Goal: Task Accomplishment & Management: Complete application form

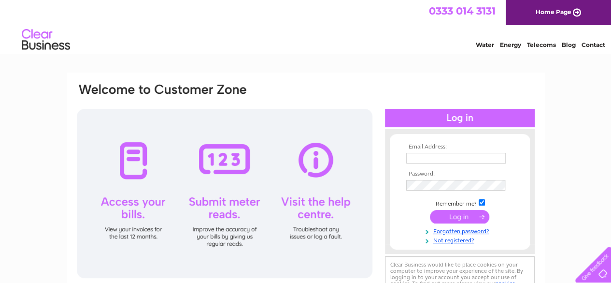
scroll to position [48, 0]
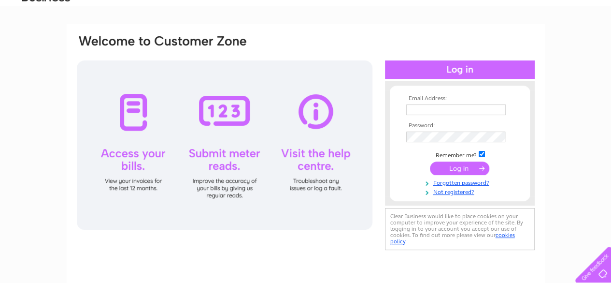
click at [437, 111] on input "text" at bounding box center [456, 109] width 100 height 11
type input "adrian@wellandflowers.co.uk"
click at [470, 184] on link "Forgotten password?" at bounding box center [461, 181] width 110 height 9
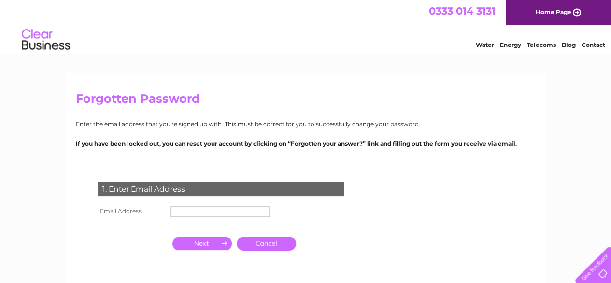
click at [196, 209] on input "text" at bounding box center [220, 211] width 100 height 11
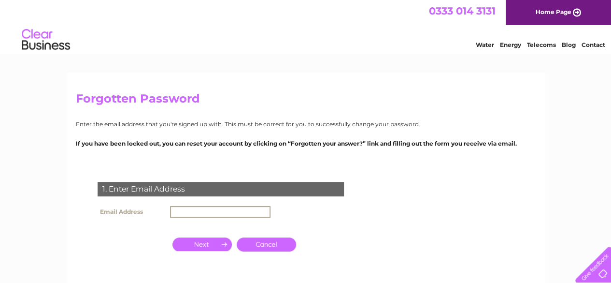
type input "adrian@wellandflowers.co.uk"
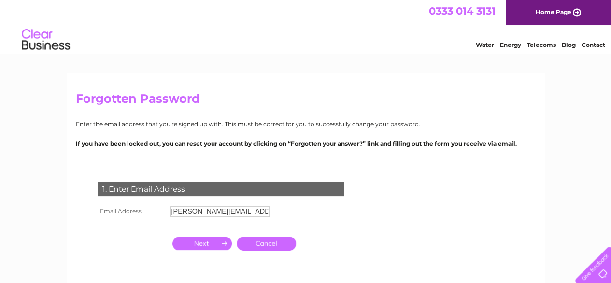
click at [212, 244] on input "button" at bounding box center [201, 243] width 59 height 14
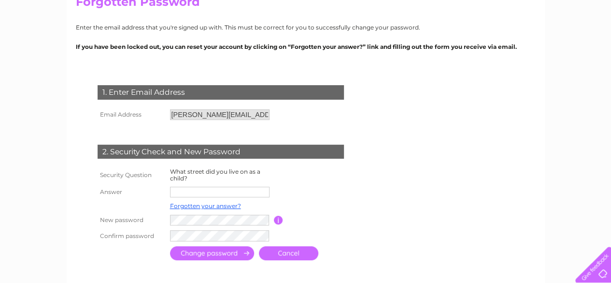
scroll to position [193, 0]
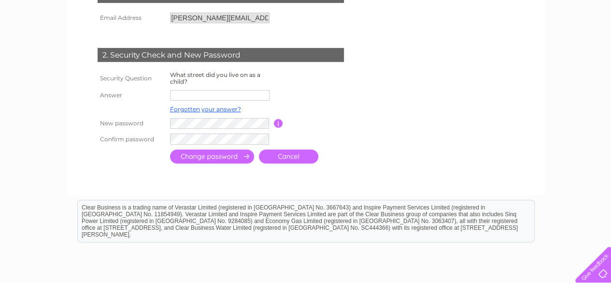
click at [290, 154] on link "Cancel" at bounding box center [288, 156] width 59 height 14
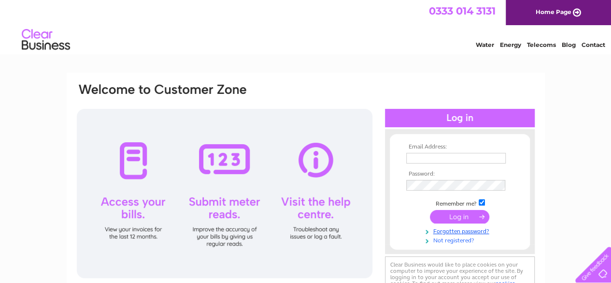
click at [460, 238] on link "Not registered?" at bounding box center [461, 239] width 110 height 9
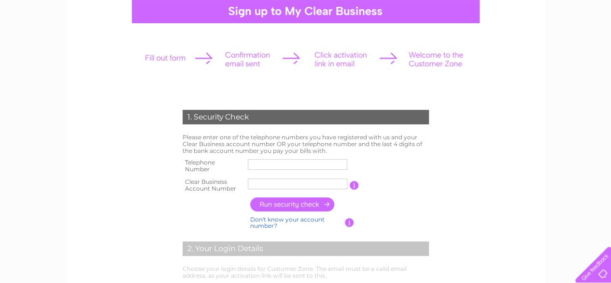
scroll to position [145, 0]
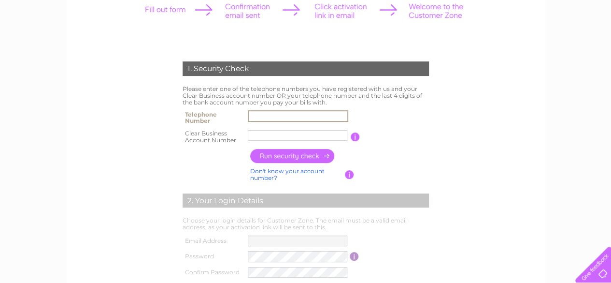
click at [283, 114] on input "text" at bounding box center [298, 116] width 100 height 12
type input "07725042199"
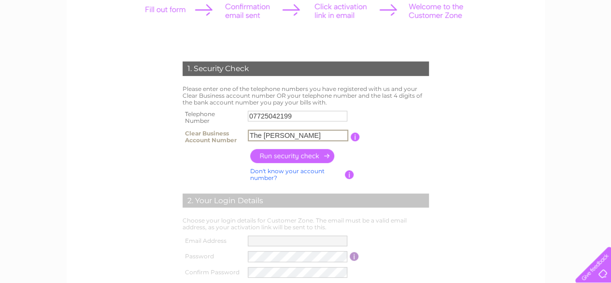
click at [302, 135] on input "The [PERSON_NAME]" at bounding box center [298, 135] width 100 height 12
type input "T"
type input "CB1085786"
click at [291, 154] on input "button" at bounding box center [292, 156] width 85 height 14
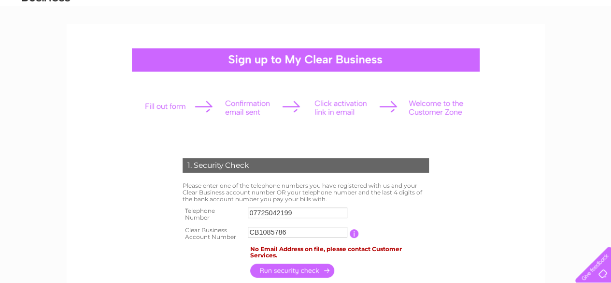
scroll to position [0, 0]
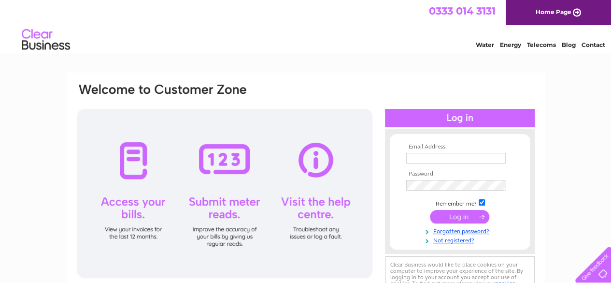
scroll to position [97, 0]
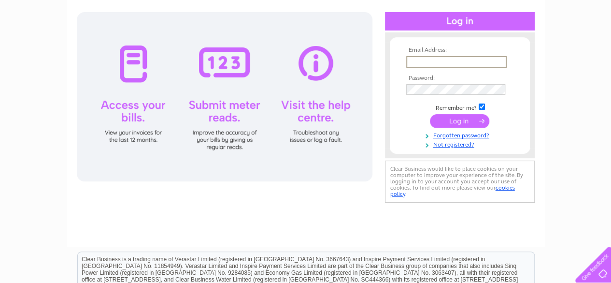
click at [446, 59] on input "text" at bounding box center [456, 62] width 100 height 12
type input "adrian@flowerexportco.com"
click at [458, 135] on link "Forgotten password?" at bounding box center [461, 133] width 110 height 9
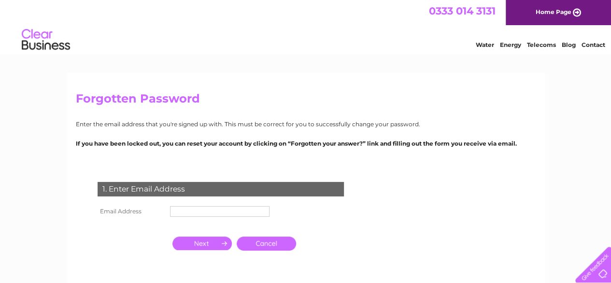
click at [197, 211] on input "text" at bounding box center [220, 211] width 100 height 11
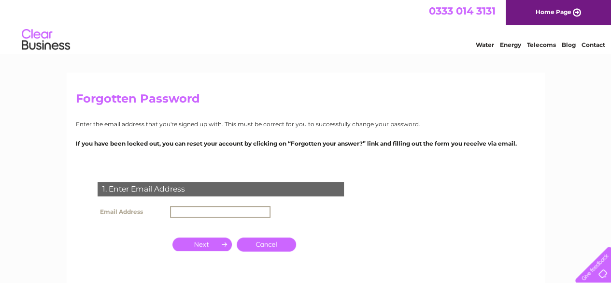
type input "adrian@flowerexportco.com"
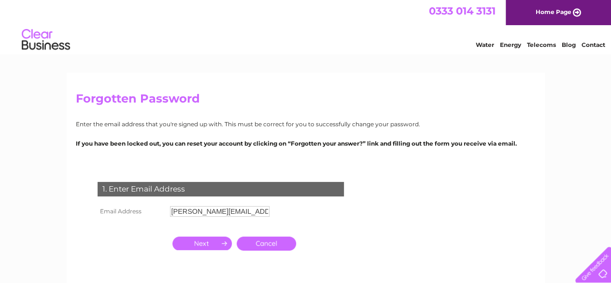
click at [202, 245] on input "button" at bounding box center [201, 243] width 59 height 14
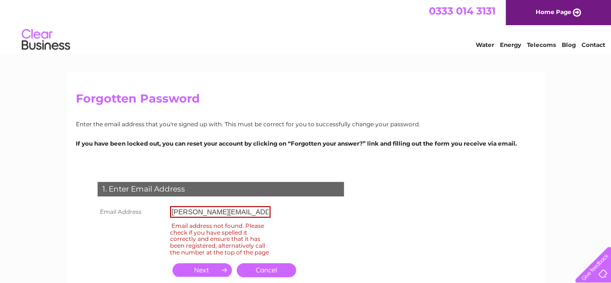
scroll to position [48, 0]
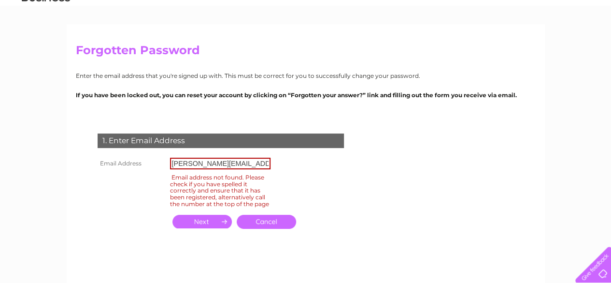
click at [271, 228] on link "Cancel" at bounding box center [266, 221] width 59 height 14
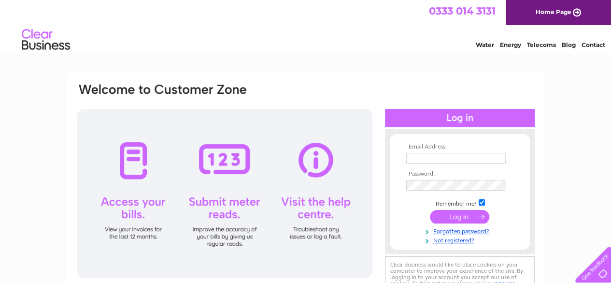
scroll to position [48, 0]
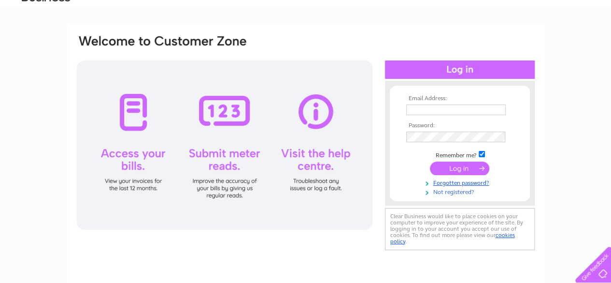
click at [453, 194] on link "Not registered?" at bounding box center [461, 190] width 110 height 9
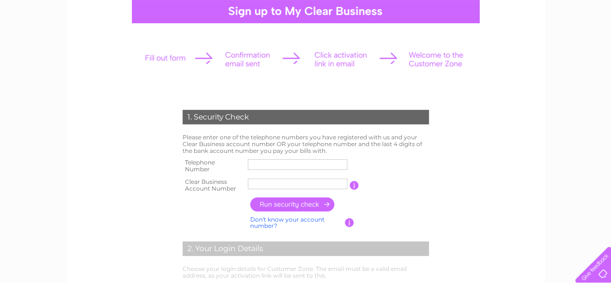
scroll to position [145, 0]
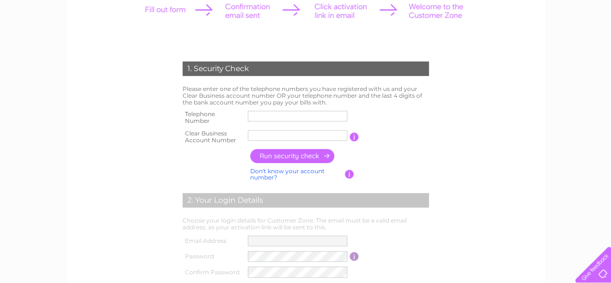
click at [288, 116] on input "text" at bounding box center [298, 116] width 100 height 11
type input "07725042199"
click at [306, 133] on input "The Flowe" at bounding box center [298, 135] width 100 height 11
type input "T"
type input "CB1085786"
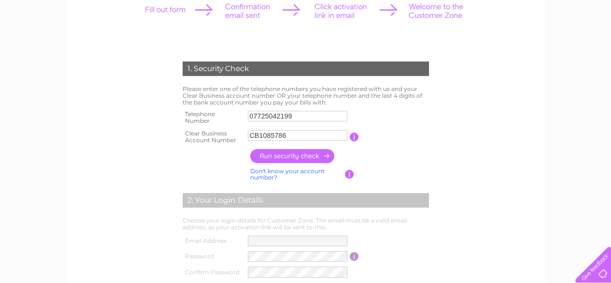
click at [283, 157] on input "button" at bounding box center [292, 156] width 85 height 14
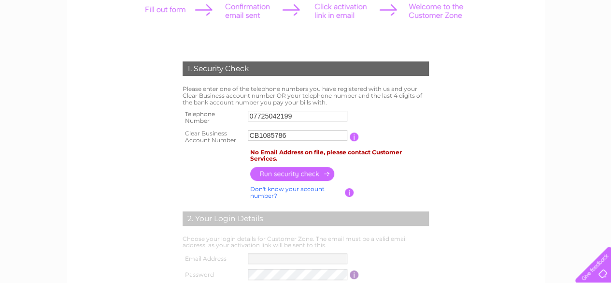
scroll to position [97, 0]
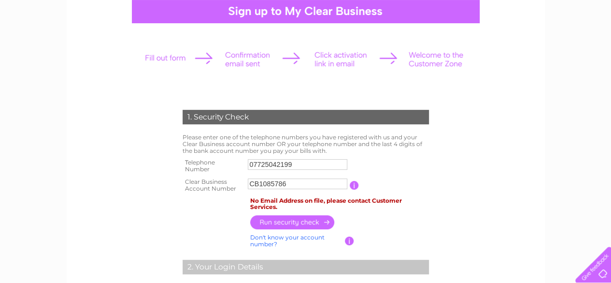
click at [356, 185] on input "button" at bounding box center [354, 185] width 9 height 9
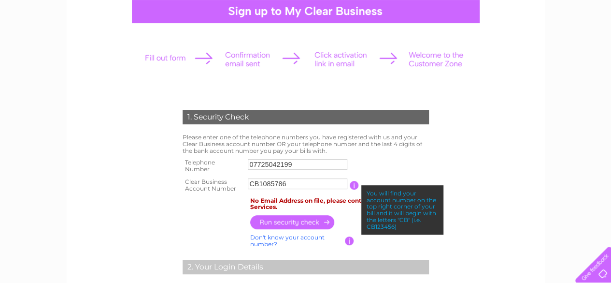
click at [403, 245] on td "If you can't find your Clear Business account number, tell us the last 4 digits…" at bounding box center [392, 240] width 77 height 18
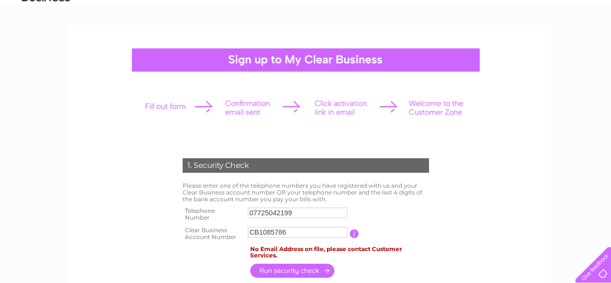
scroll to position [0, 0]
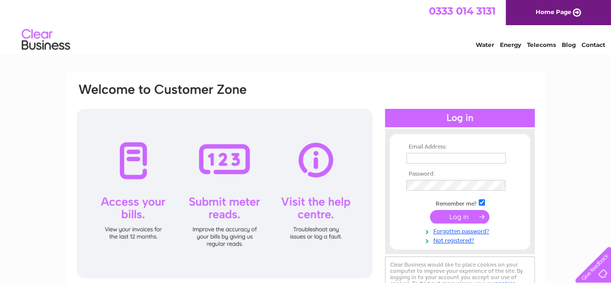
click at [567, 14] on link "Home Page" at bounding box center [558, 12] width 105 height 25
click at [380, 180] on div "Email Address: Password:" at bounding box center [306, 191] width 460 height 219
